Goal: Task Accomplishment & Management: Use online tool/utility

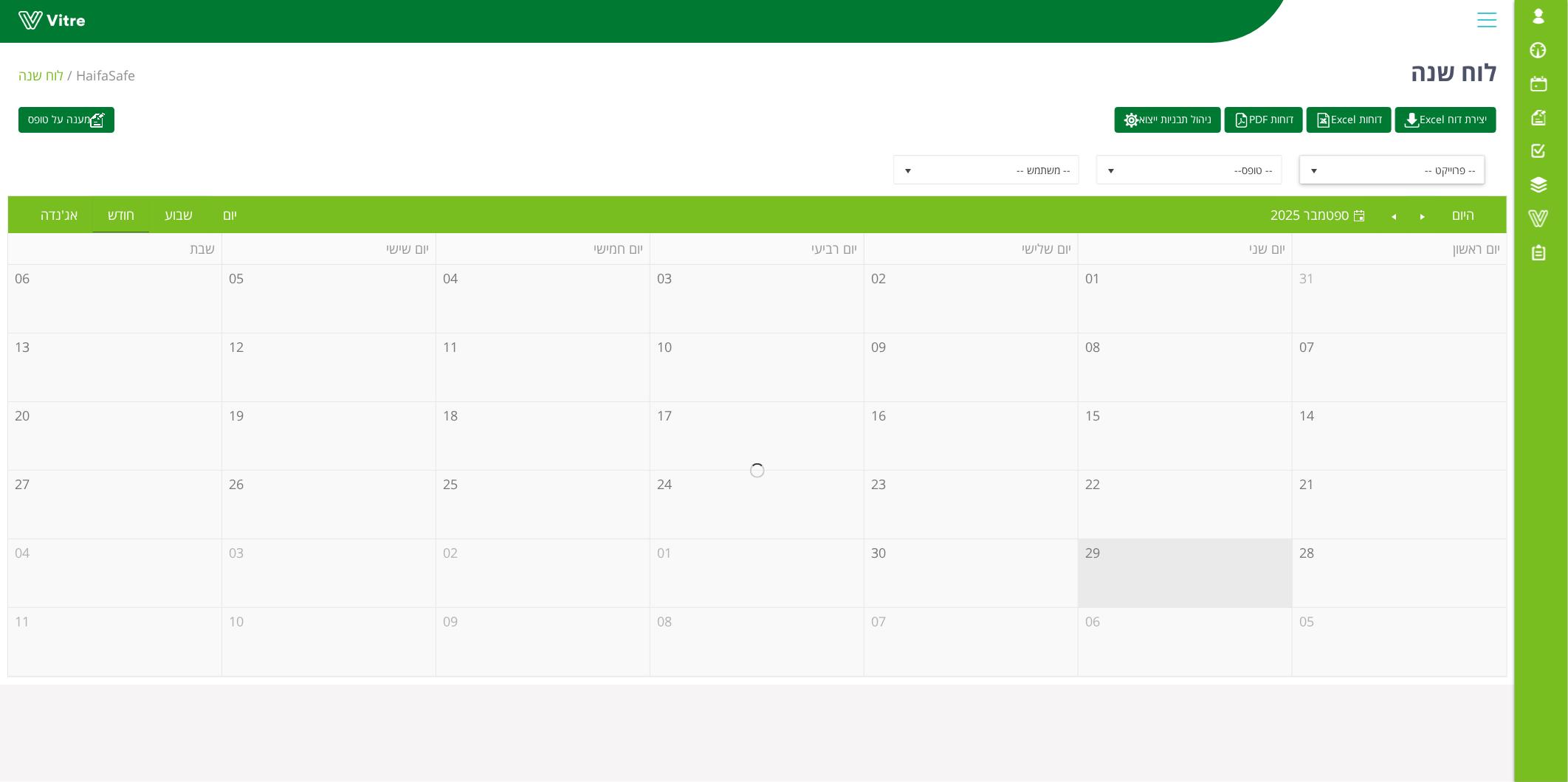
click at [1357, 158] on span "-- פרוייקט --" at bounding box center [1406, 170] width 158 height 27
click at [1361, 169] on span "-- פרוייקט --" at bounding box center [1406, 170] width 158 height 27
click at [1357, 171] on span "-- פרוייקט --" at bounding box center [1406, 170] width 158 height 27
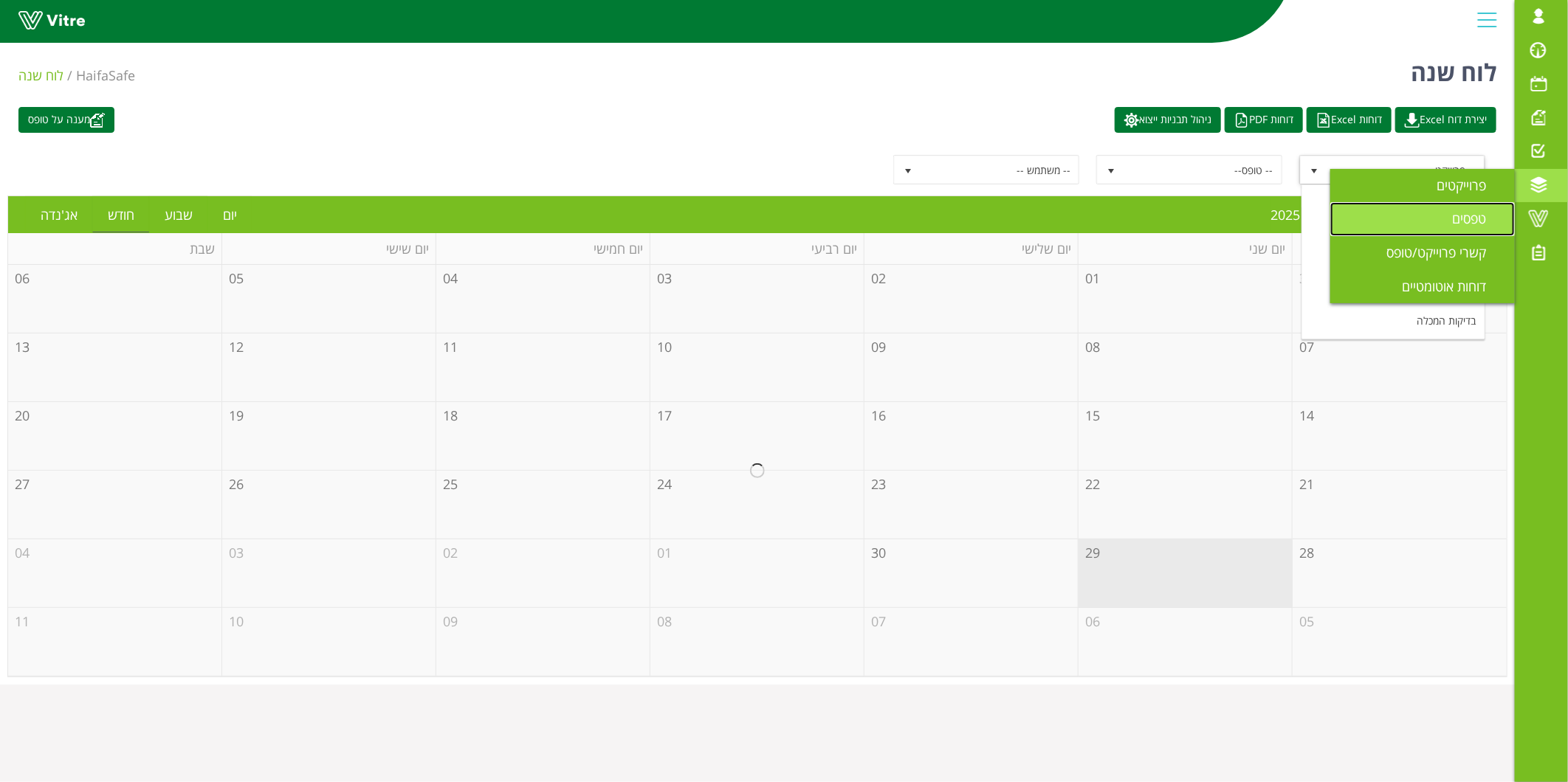
click at [1441, 220] on link "טפסים" at bounding box center [1422, 218] width 185 height 34
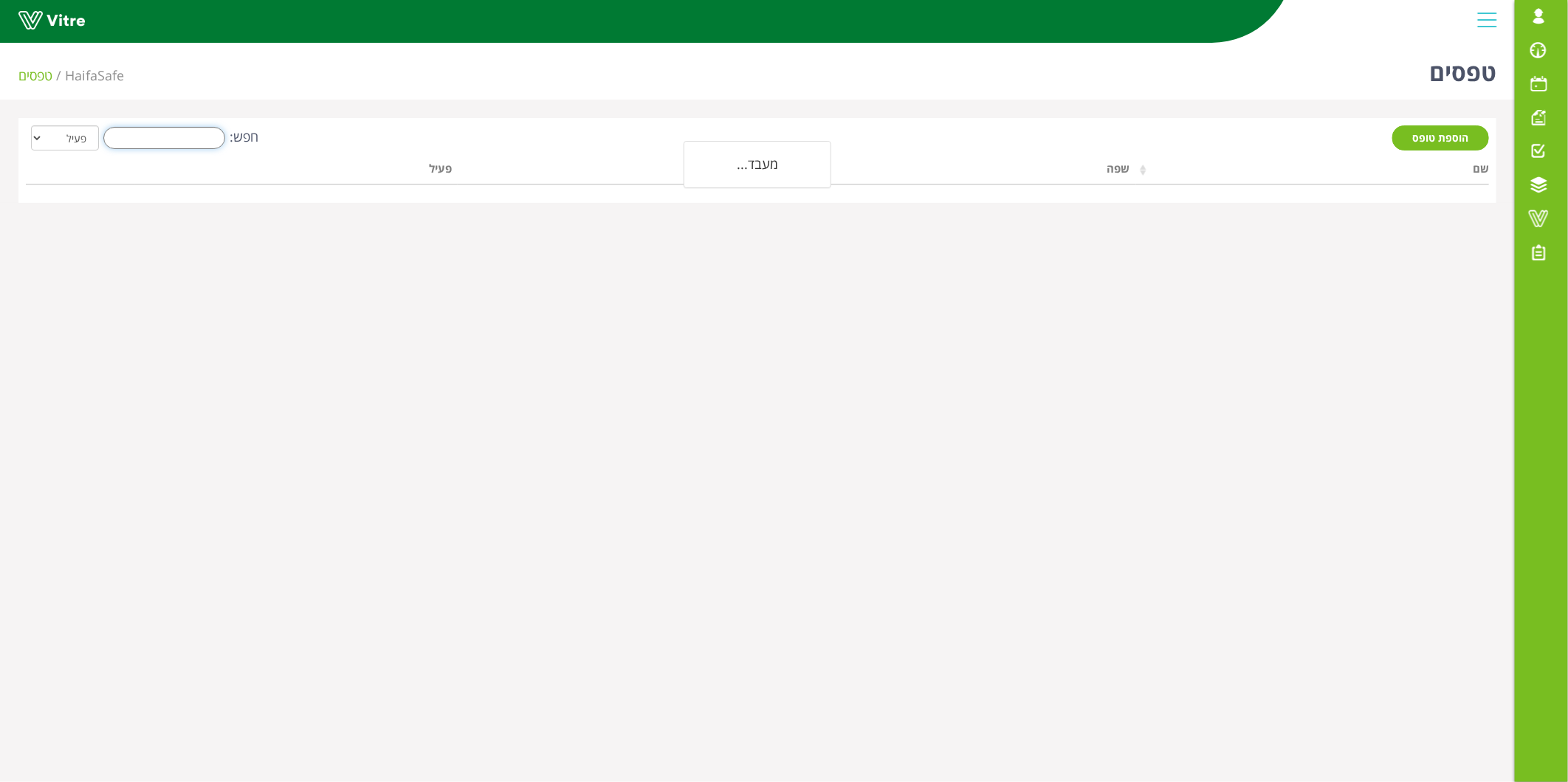
click at [135, 135] on input "חפש:" at bounding box center [165, 138] width 122 height 22
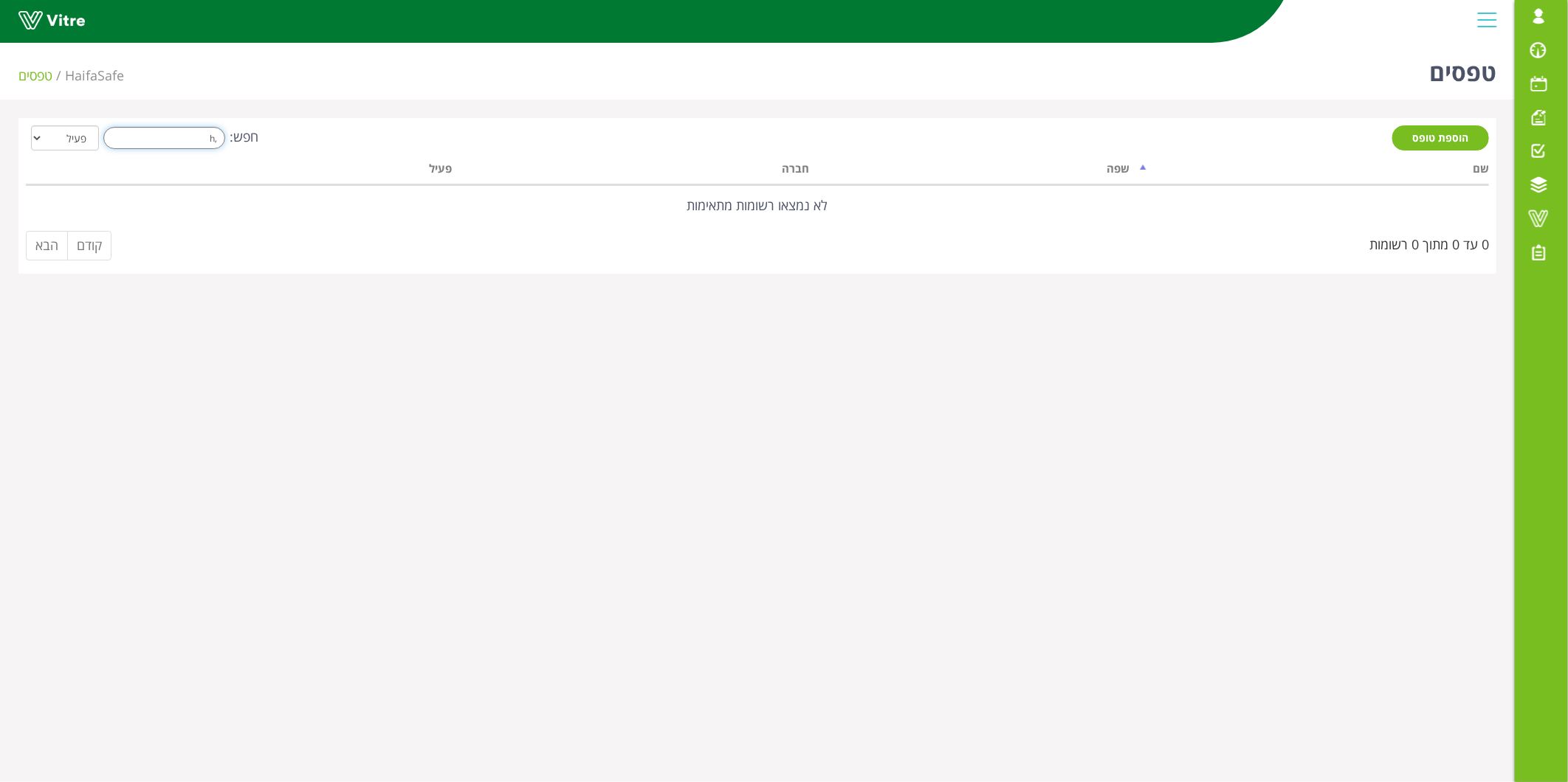
type input ","
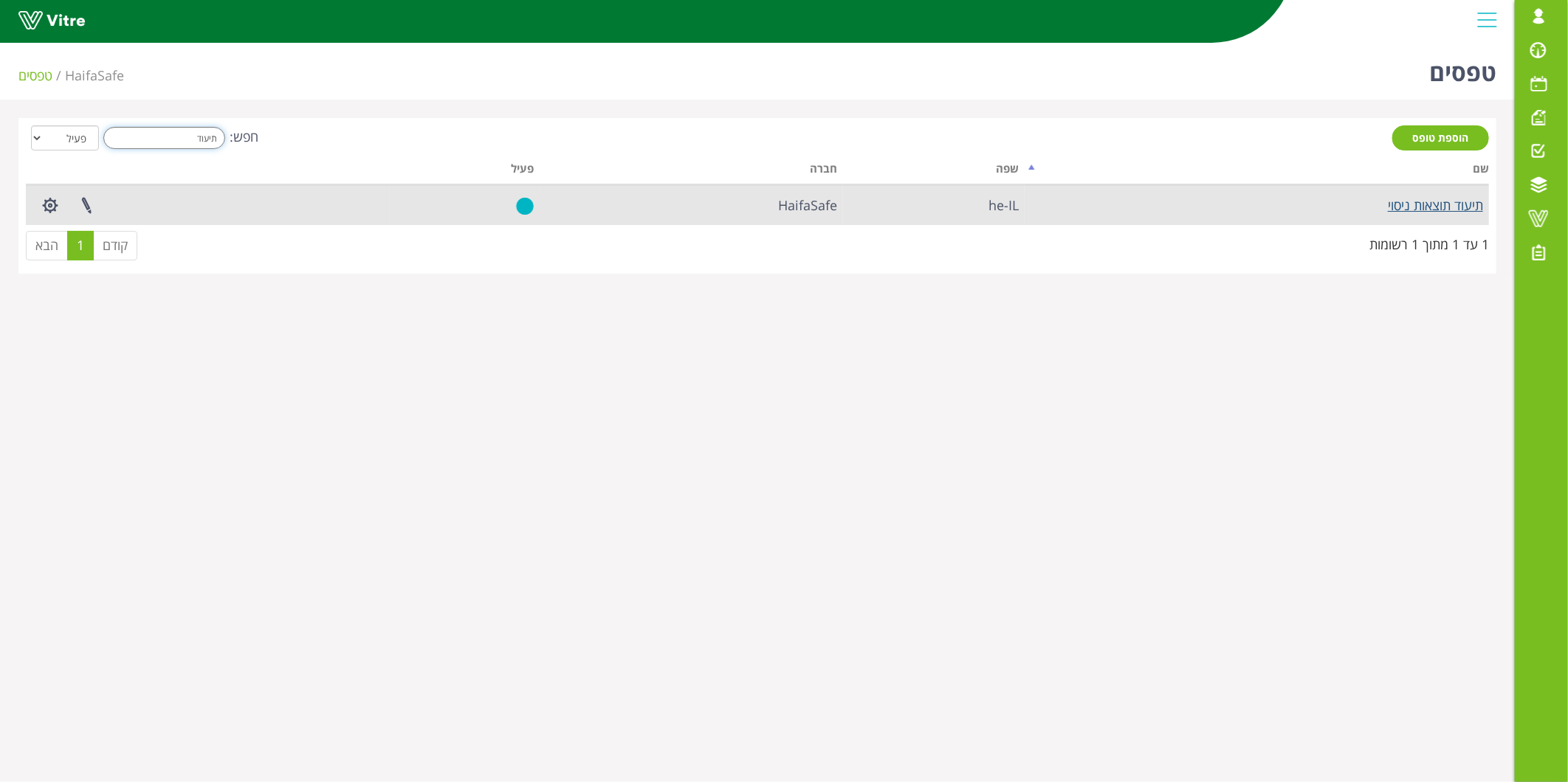
type input "תיעוד"
click at [1423, 207] on link "תיעוד תוצאות ניסוי" at bounding box center [1436, 205] width 95 height 17
